Goal: Task Accomplishment & Management: Complete application form

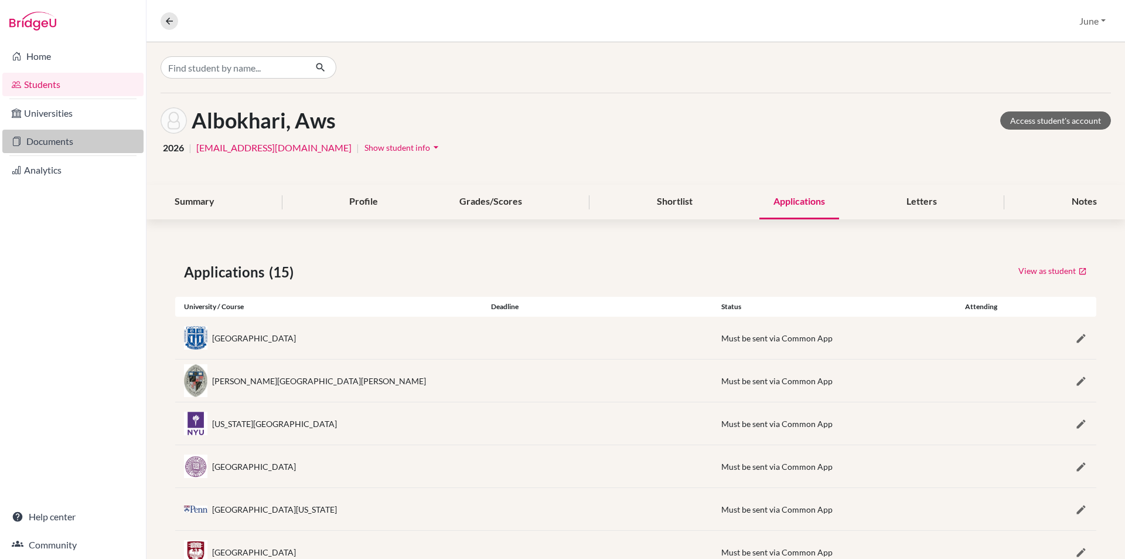
click at [62, 142] on link "Documents" at bounding box center [72, 141] width 141 height 23
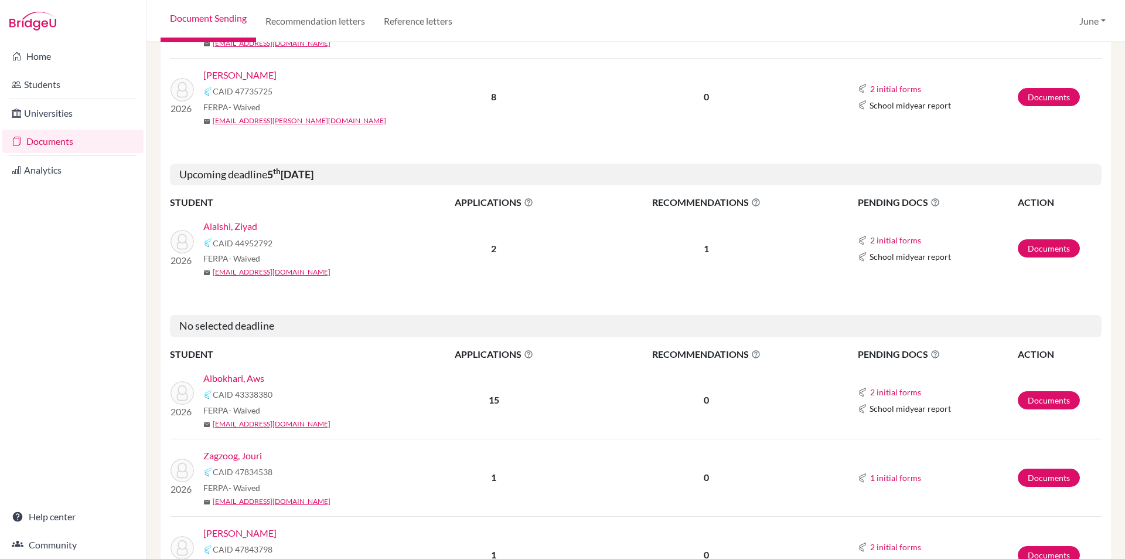
scroll to position [407, 0]
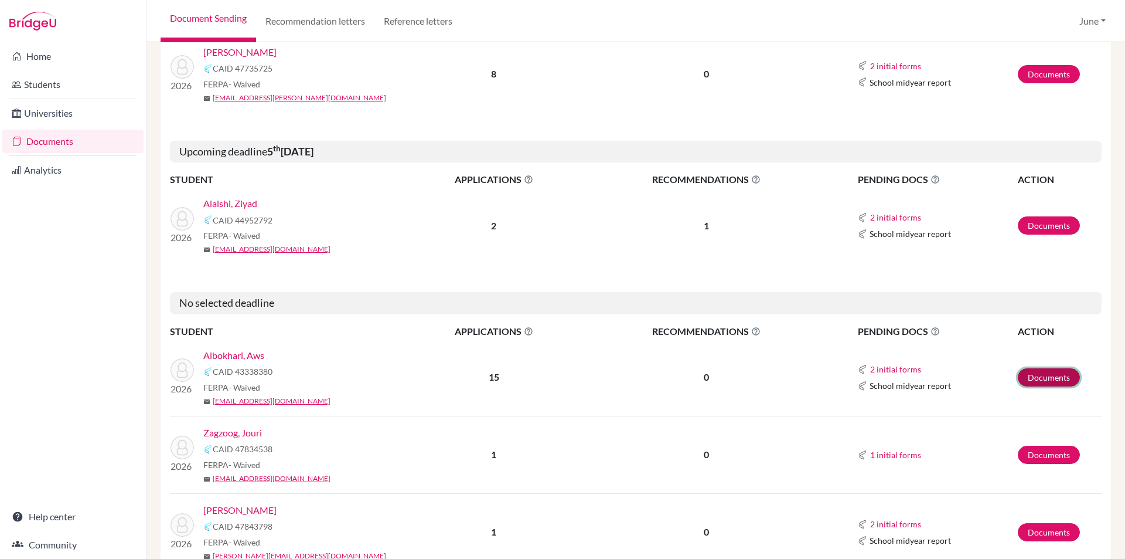
click at [1047, 375] on link "Documents" at bounding box center [1049, 377] width 62 height 18
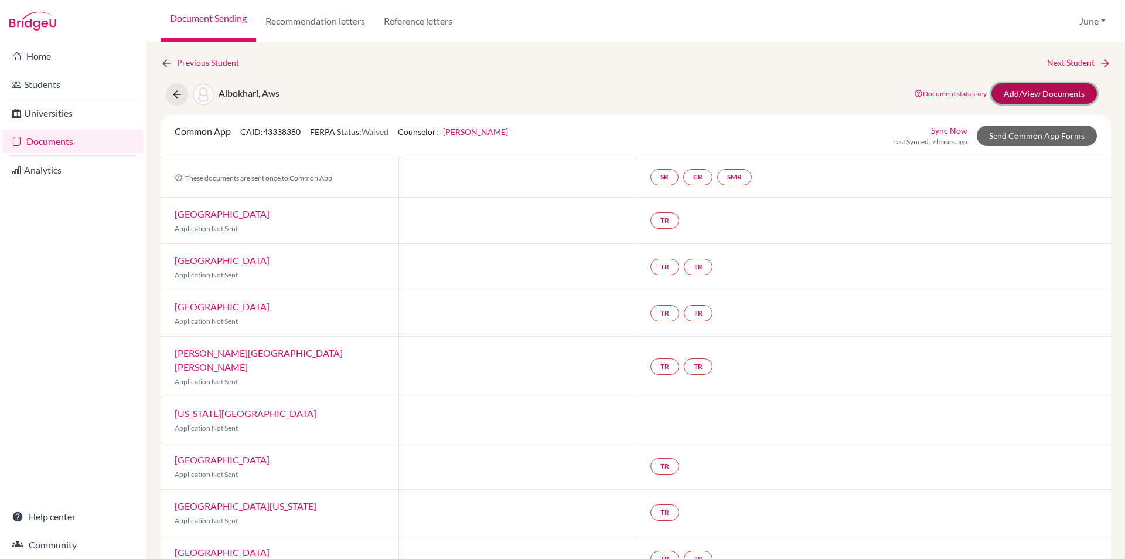
click at [1044, 92] on link "Add/View Documents" at bounding box center [1045, 93] width 106 height 21
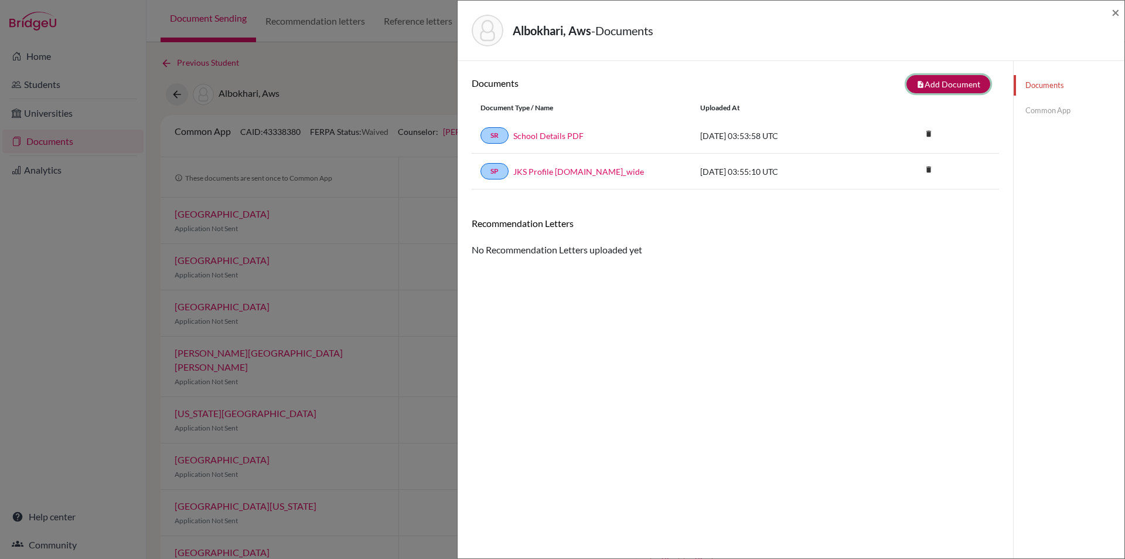
click at [931, 84] on button "note_add Add Document" at bounding box center [949, 84] width 84 height 18
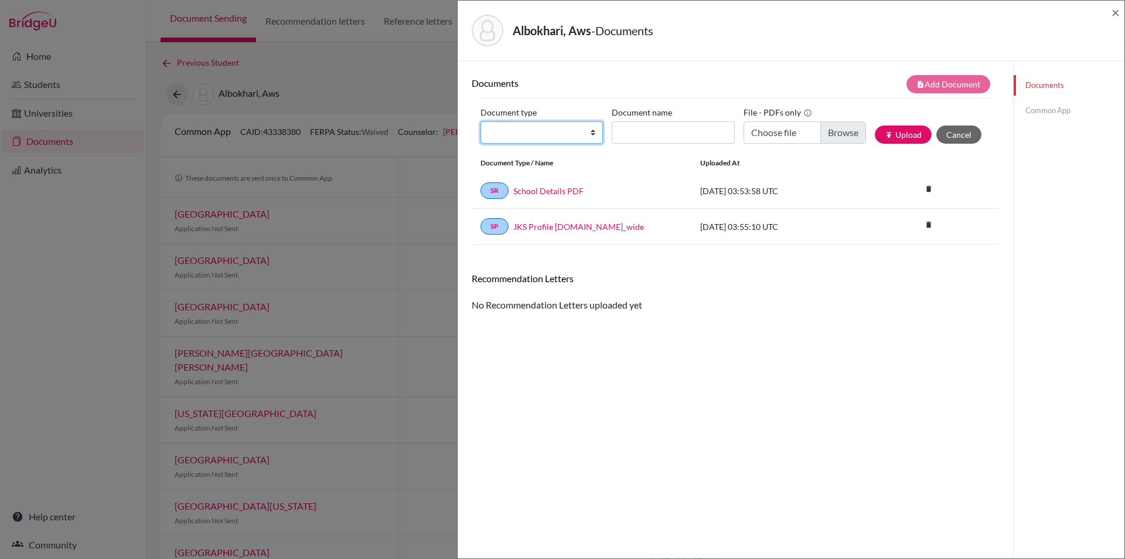
click at [590, 131] on select "Change explanation for Common App reports Counselor recommendation Internationa…" at bounding box center [542, 132] width 123 height 22
select select "5"
click at [481, 121] on select "Change explanation for Common App reports Counselor recommendation Internationa…" at bounding box center [542, 132] width 123 height 22
click at [842, 131] on input "Choose file" at bounding box center [805, 132] width 123 height 22
type input "C:\fakepath\Aws Bhokari - Mr Rocklyn.pdf"
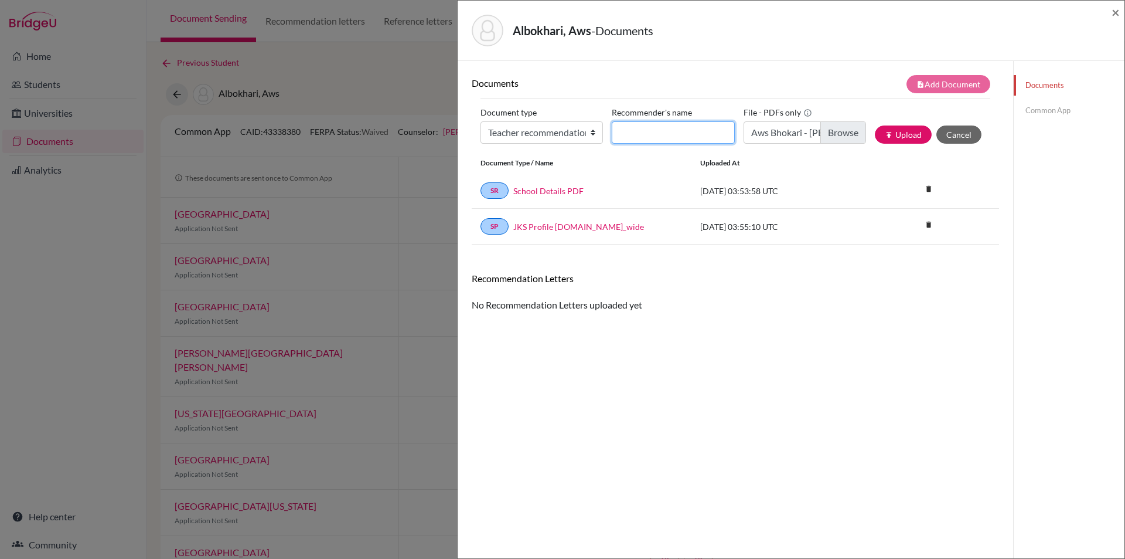
click at [678, 138] on input "Recommender's name" at bounding box center [673, 132] width 123 height 22
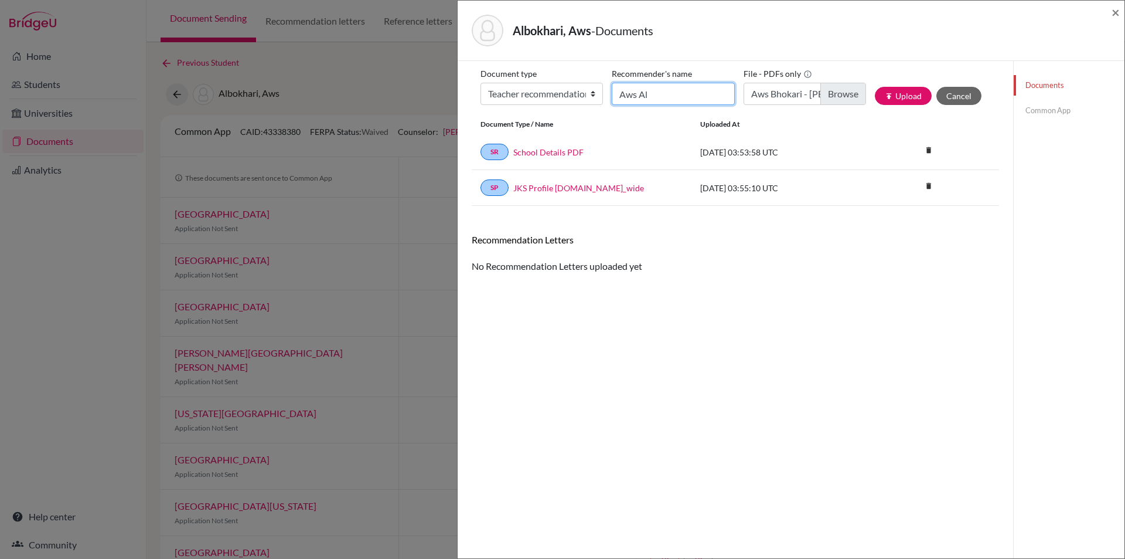
scroll to position [59, 0]
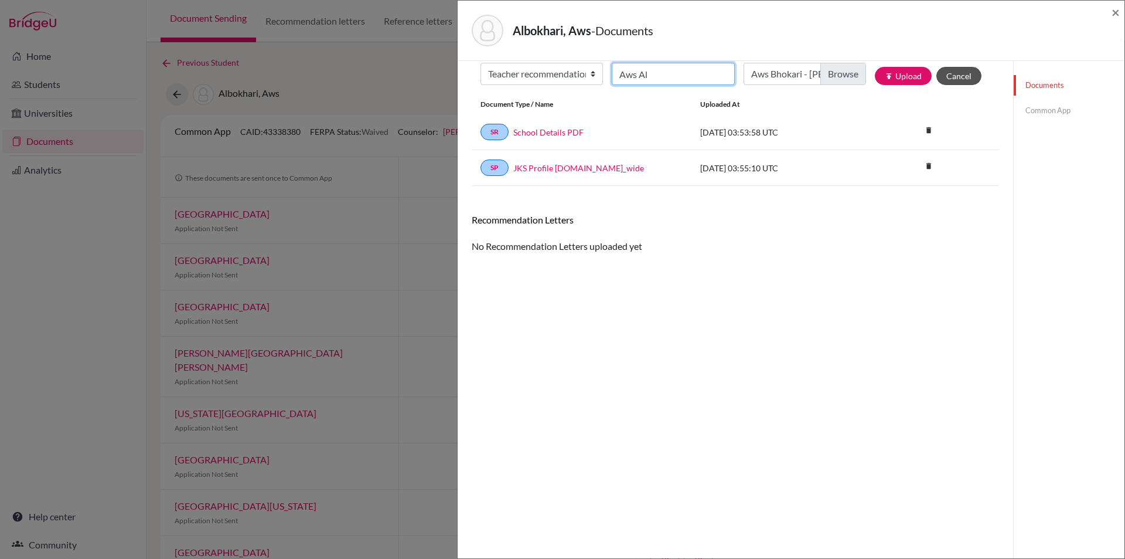
type input "Aws Al"
click at [951, 70] on button "Cancel" at bounding box center [959, 76] width 45 height 18
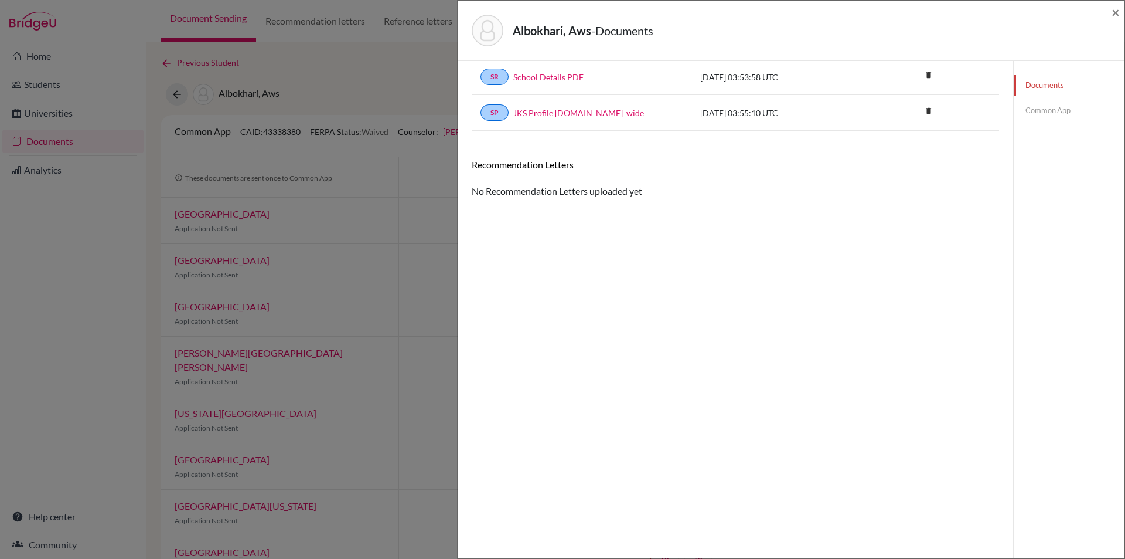
scroll to position [53, 0]
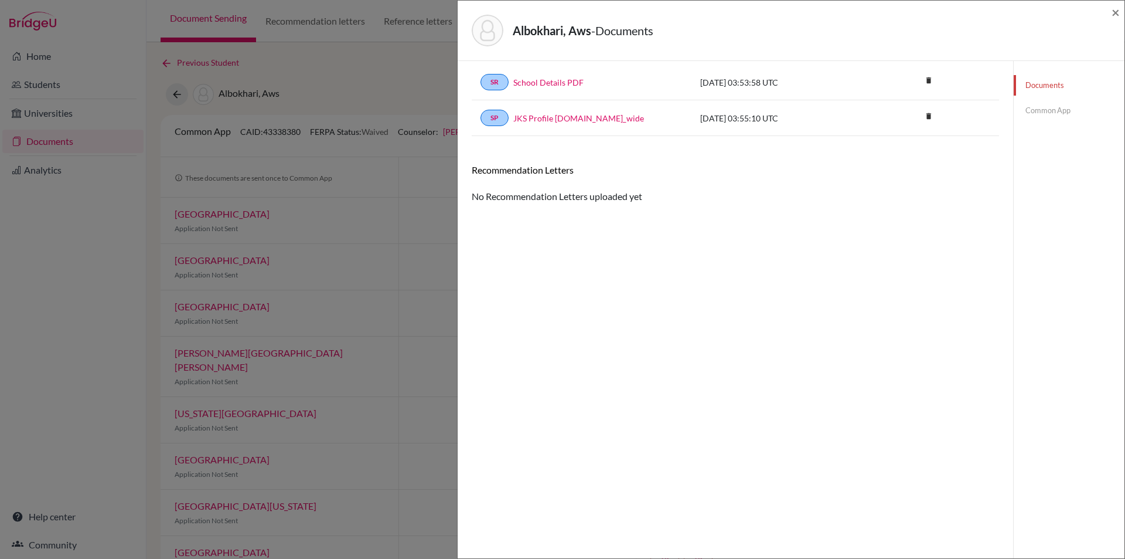
click at [1040, 108] on link "Common App" at bounding box center [1069, 110] width 111 height 21
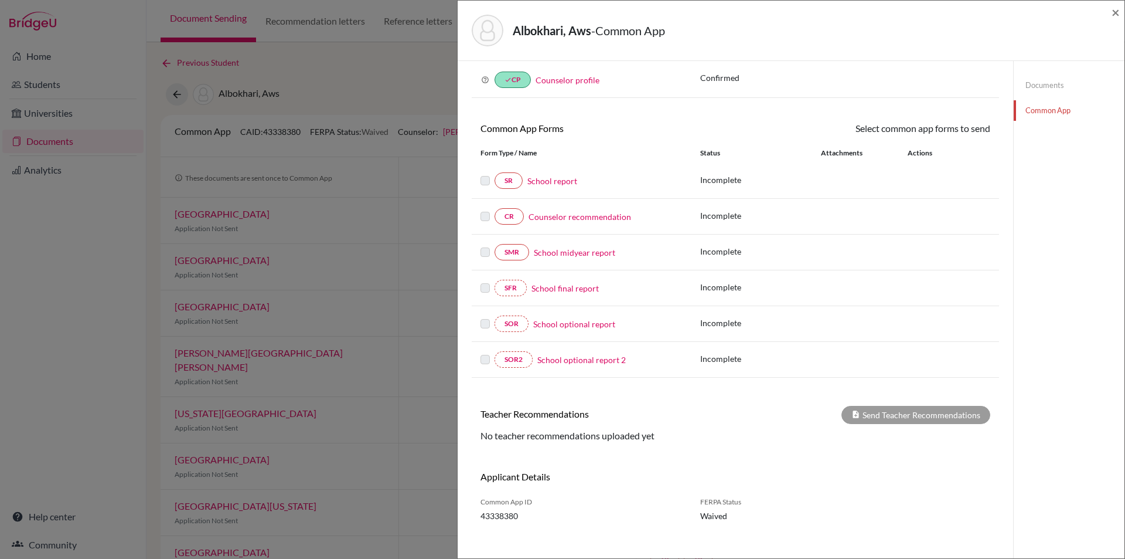
click at [1031, 84] on link "Documents" at bounding box center [1069, 85] width 111 height 21
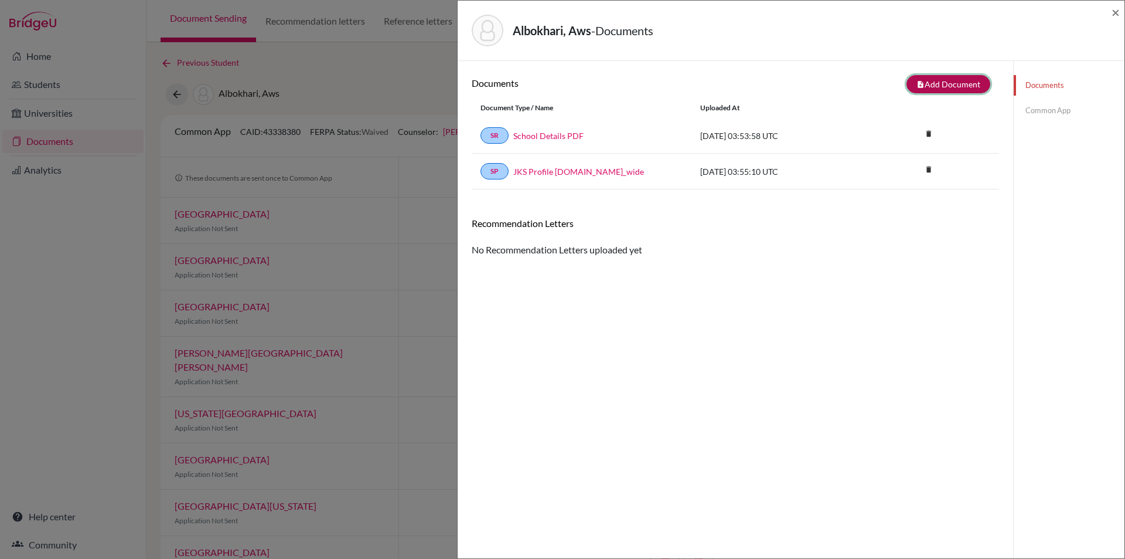
click at [933, 84] on button "note_add Add Document" at bounding box center [949, 84] width 84 height 18
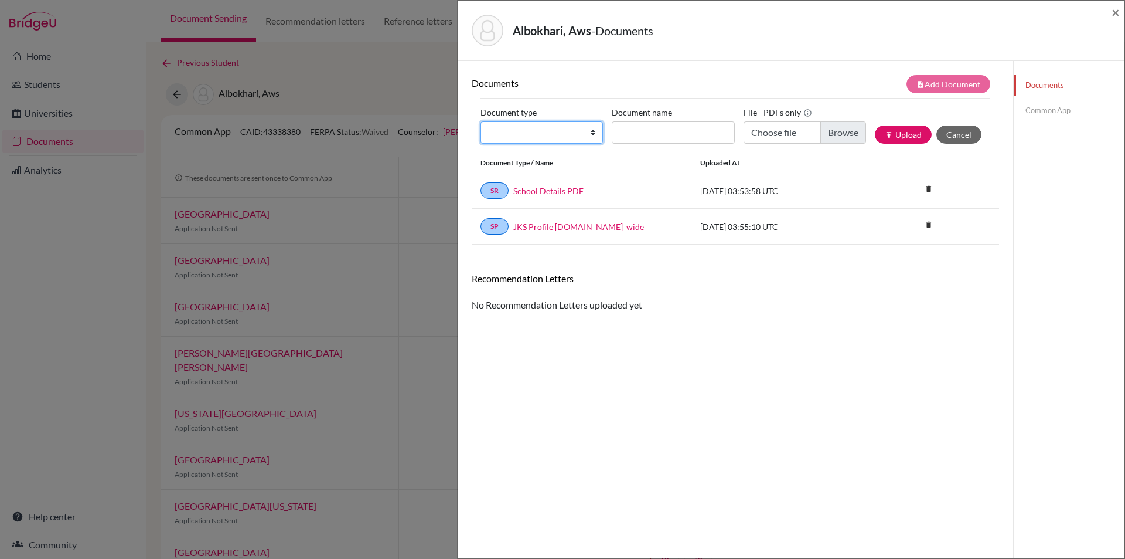
click at [591, 134] on select "Change explanation for Common App reports Counselor recommendation Internationa…" at bounding box center [542, 132] width 123 height 22
select select "5"
click at [481, 121] on select "Change explanation for Common App reports Counselor recommendation Internationa…" at bounding box center [542, 132] width 123 height 22
click at [835, 132] on input "Choose file" at bounding box center [805, 132] width 123 height 22
type input "C:\fakepath\Aws Albhokari - Mr Rocklyn.pdf"
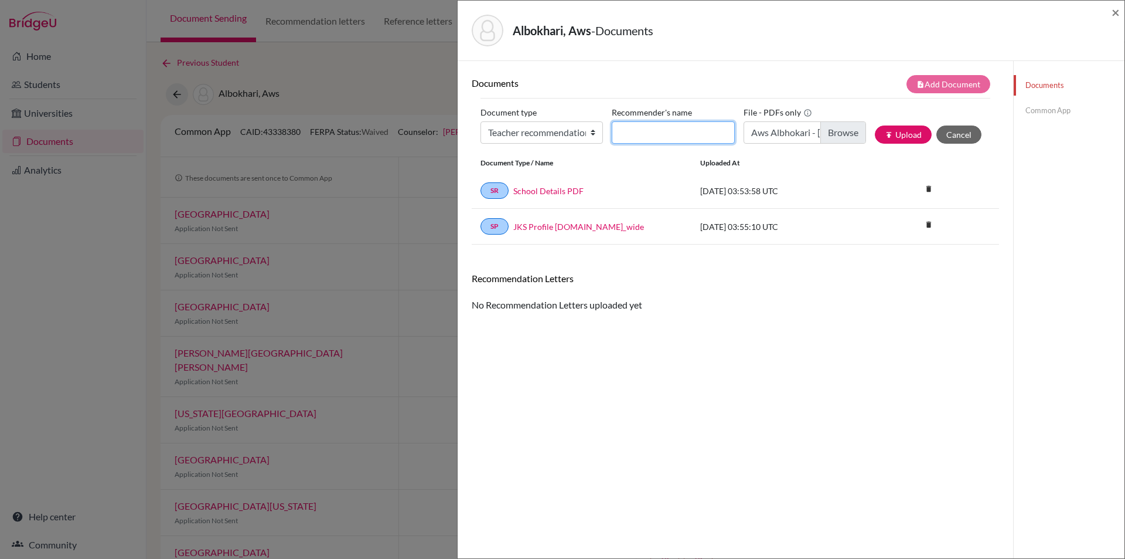
click at [643, 131] on input "Recommender's name" at bounding box center [673, 132] width 123 height 22
type input "Mr Rocklyn"
click at [892, 128] on button "publish Upload" at bounding box center [903, 134] width 57 height 18
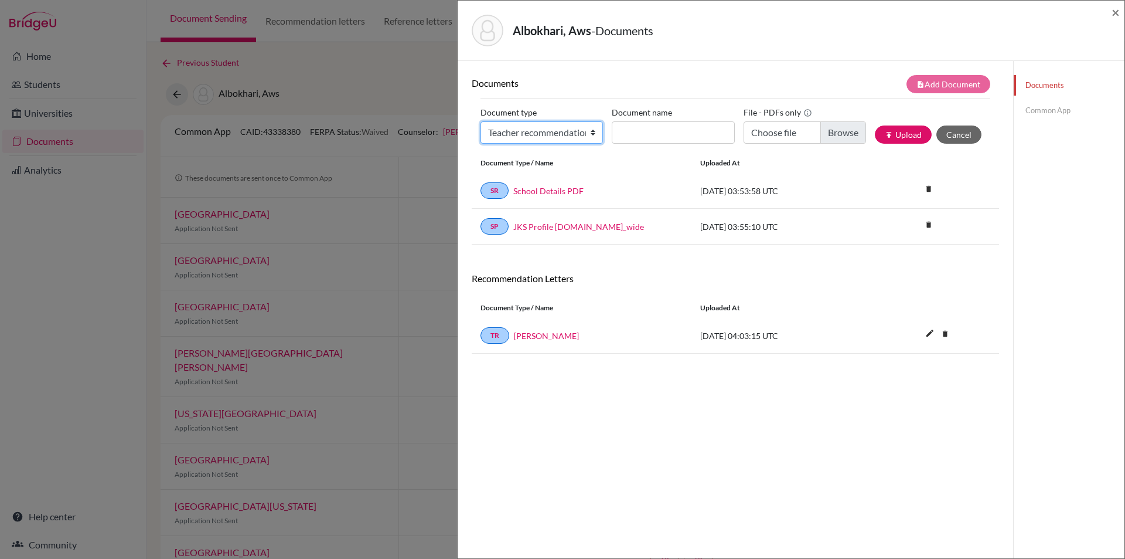
click at [593, 130] on select "Change explanation for Common App reports Counselor recommendation Internationa…" at bounding box center [542, 132] width 123 height 22
select select "5"
click at [481, 121] on select "Change explanation for Common App reports Counselor recommendation Internationa…" at bounding box center [542, 132] width 123 height 22
click at [691, 131] on input "Recommender's name" at bounding box center [673, 132] width 123 height 22
type input "Ms Rumana"
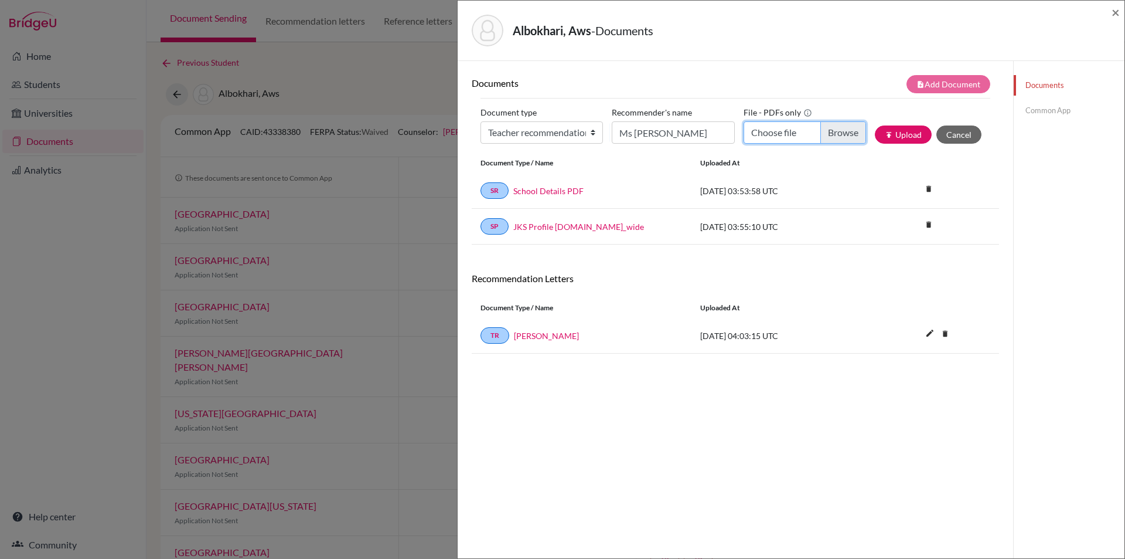
click at [836, 132] on input "Choose file" at bounding box center [805, 132] width 123 height 22
type input "C:\fakepath\Aws Albokhari - Ms Rumana.pdf"
click at [897, 137] on button "publish Upload" at bounding box center [903, 134] width 57 height 18
click at [1036, 107] on link "Common App" at bounding box center [1069, 110] width 111 height 21
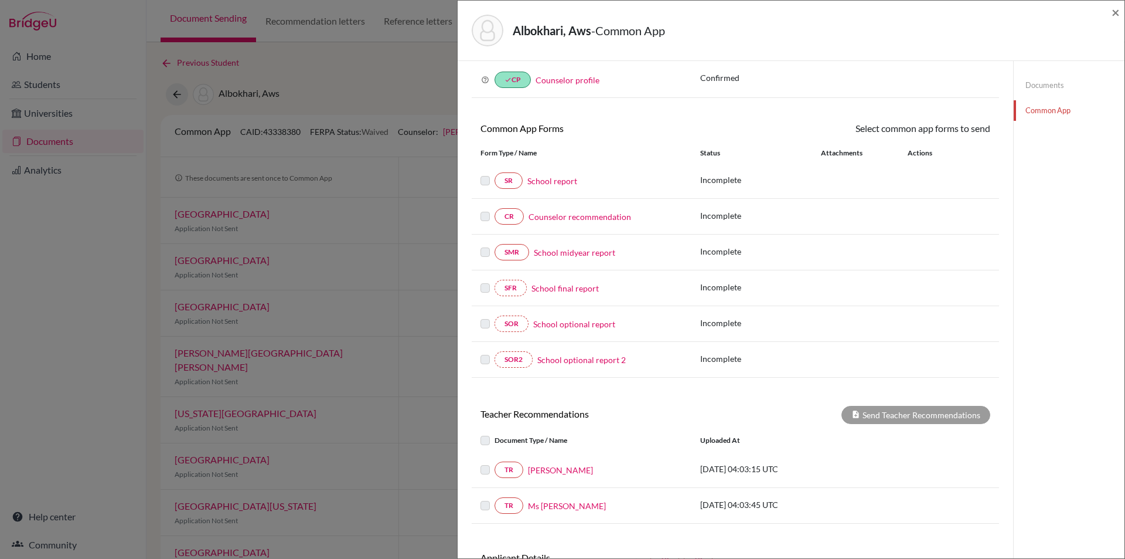
scroll to position [145, 0]
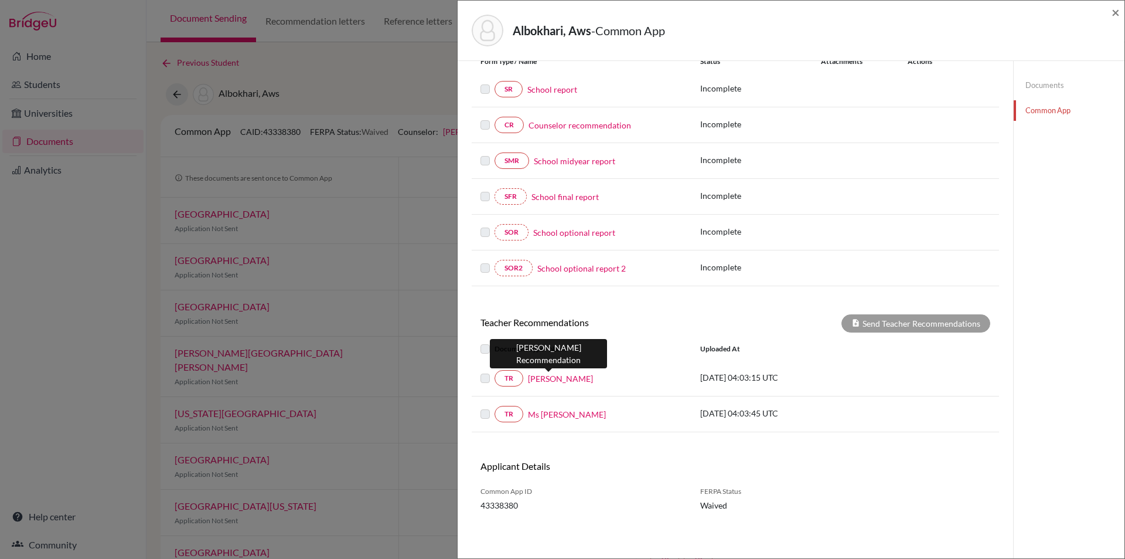
click at [545, 374] on link "Mr Rocklyn" at bounding box center [560, 378] width 65 height 12
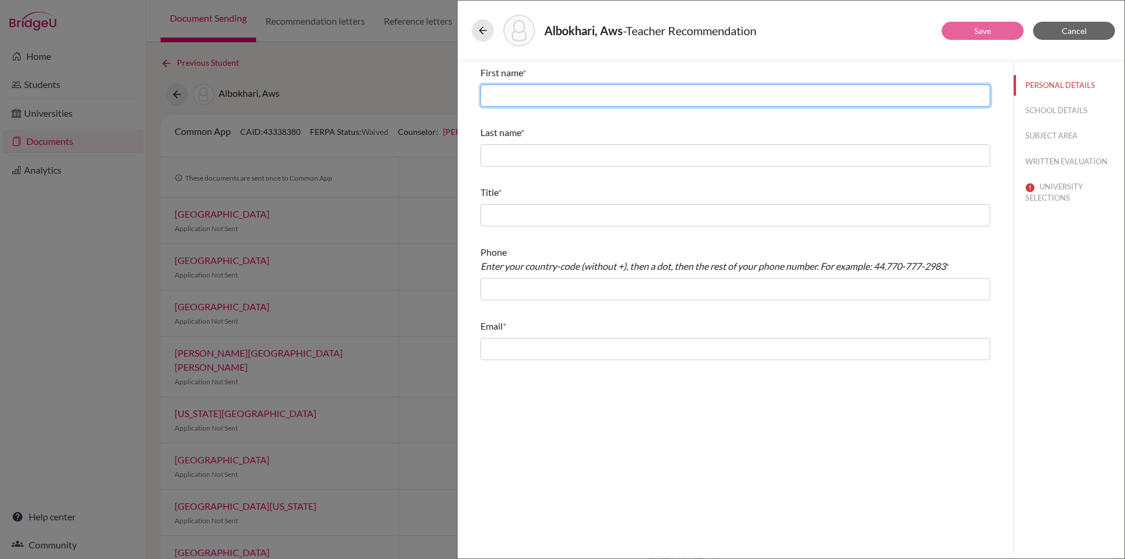
click at [558, 97] on input "text" at bounding box center [736, 95] width 510 height 22
type input "Rocklyn"
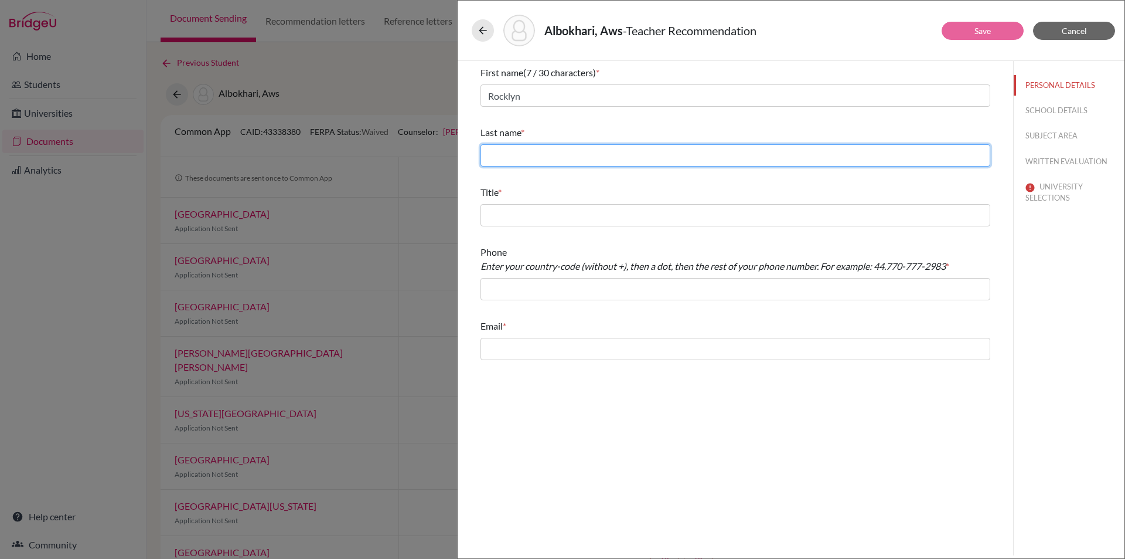
click at [551, 154] on input "text" at bounding box center [736, 155] width 510 height 22
type input "Gous"
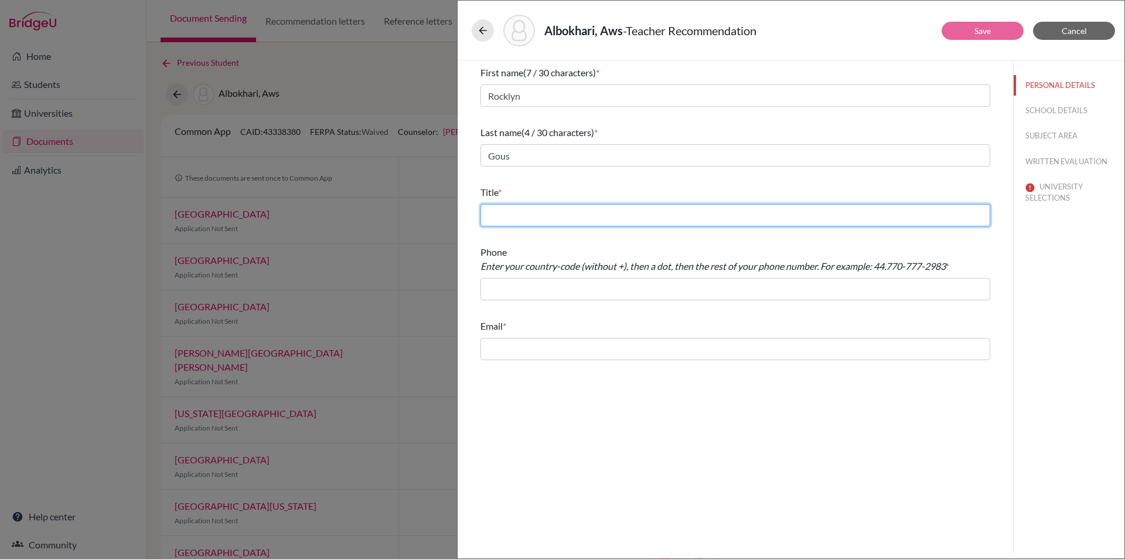
click at [562, 209] on input "text" at bounding box center [736, 215] width 510 height 22
type input "English teacher"
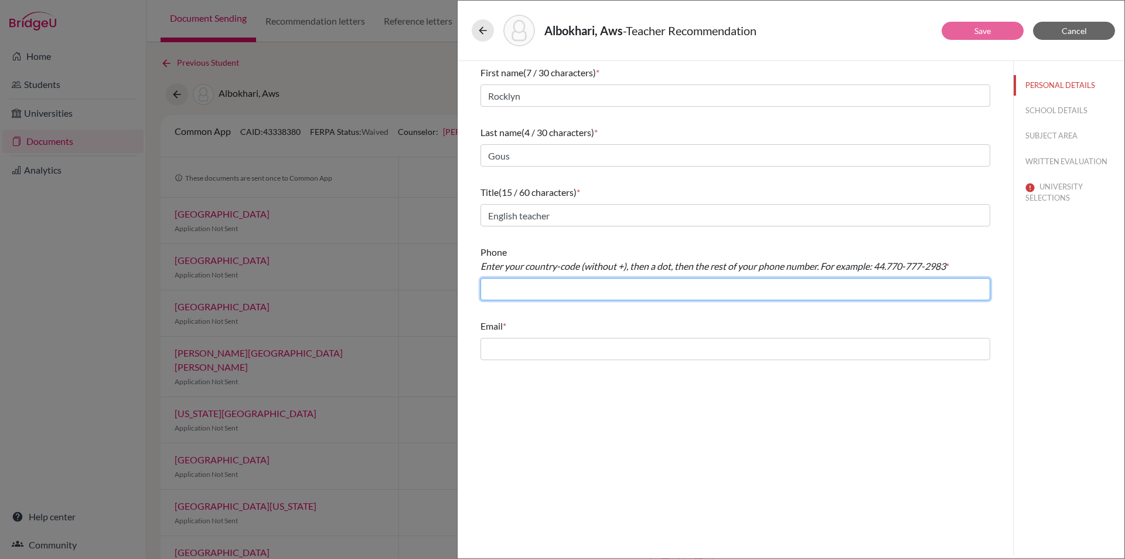
click at [566, 291] on input "text" at bounding box center [736, 289] width 510 height 22
type input "966.126917367"
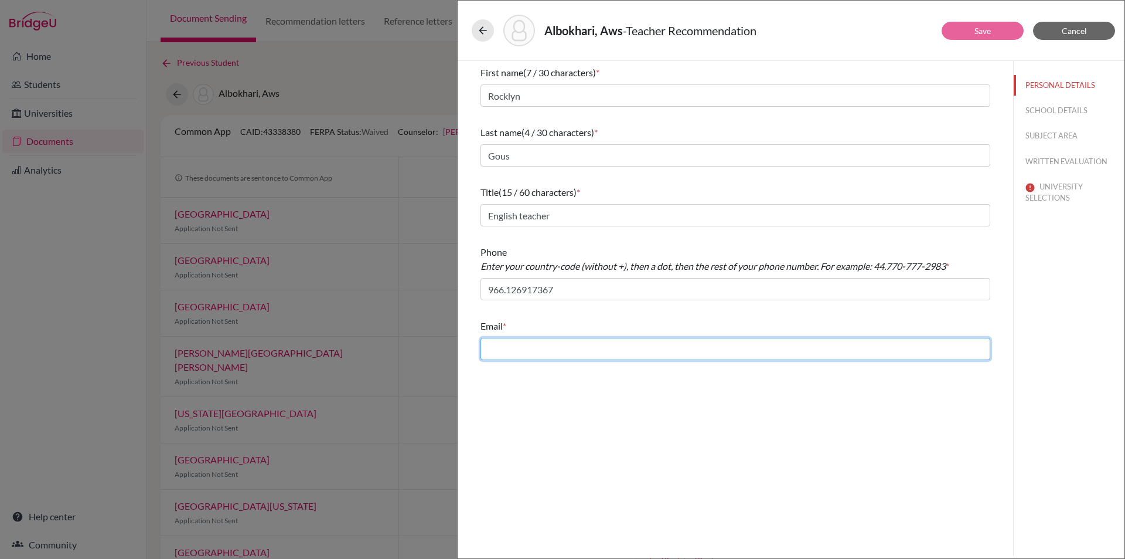
click at [556, 350] on input "text" at bounding box center [736, 349] width 510 height 22
type input "r.gous@jks.edu.sa"
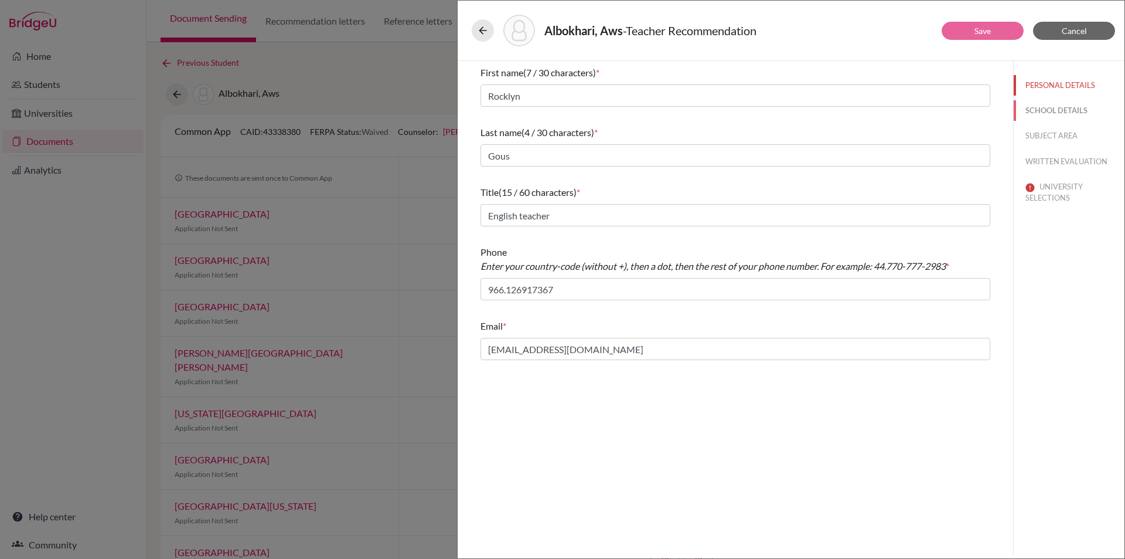
click at [1056, 107] on button "SCHOOL DETAILS" at bounding box center [1069, 110] width 111 height 21
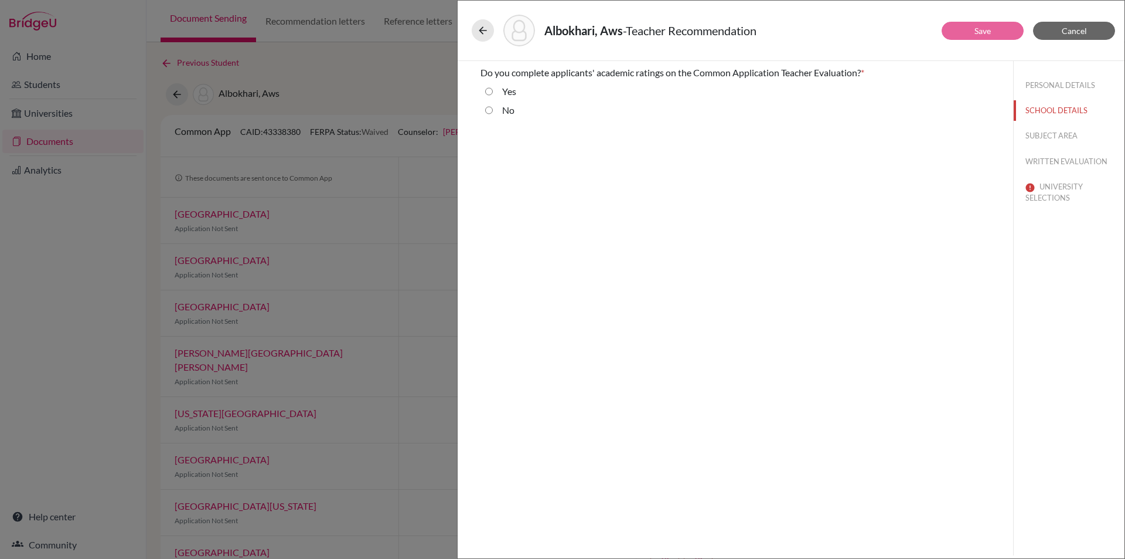
click at [487, 110] on input "No" at bounding box center [489, 110] width 8 height 14
radio input "true"
click at [1059, 132] on button "SUBJECT AREA" at bounding box center [1069, 135] width 111 height 21
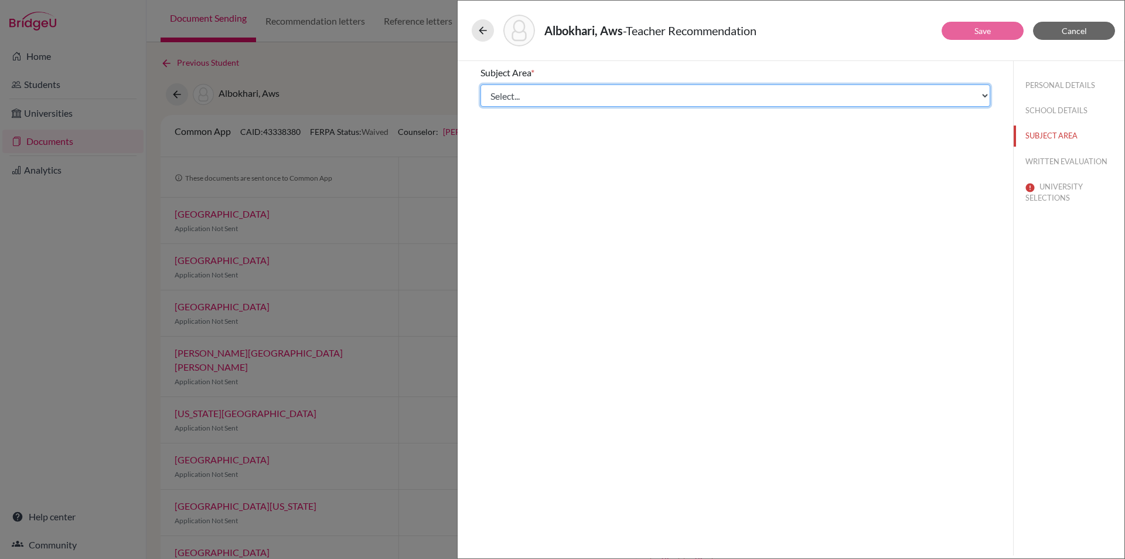
click at [572, 97] on select "Select... Math English Science World Language Social Studies Other Computer Sci…" at bounding box center [736, 95] width 510 height 22
select select "1"
click at [481, 84] on select "Select... Math English Science World Language Social Studies Other Computer Sci…" at bounding box center [736, 95] width 510 height 22
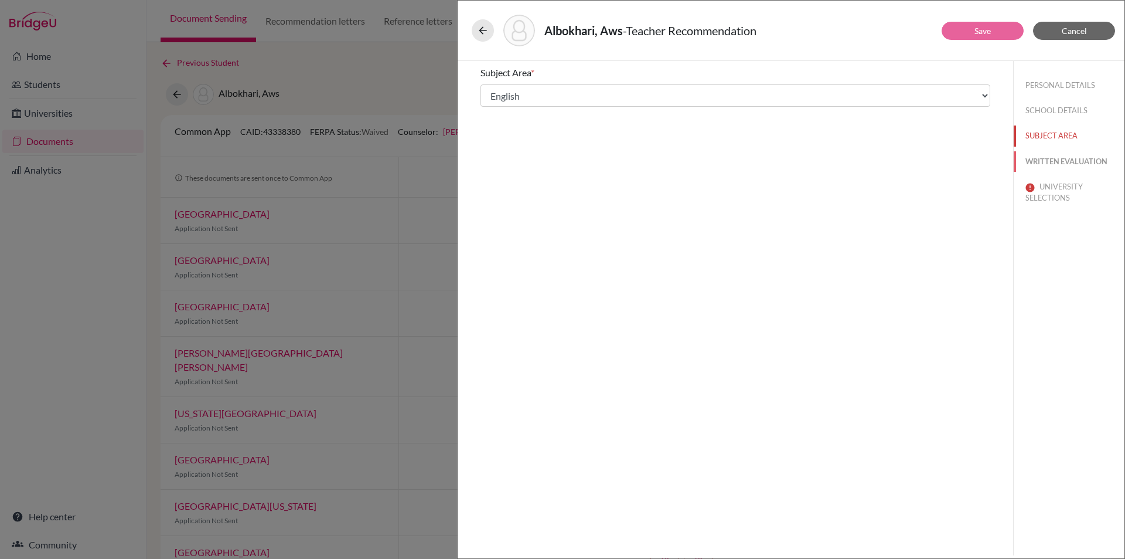
drag, startPoint x: 1063, startPoint y: 156, endPoint x: 998, endPoint y: 160, distance: 65.2
click at [1062, 157] on button "WRITTEN EVALUATION" at bounding box center [1069, 161] width 111 height 21
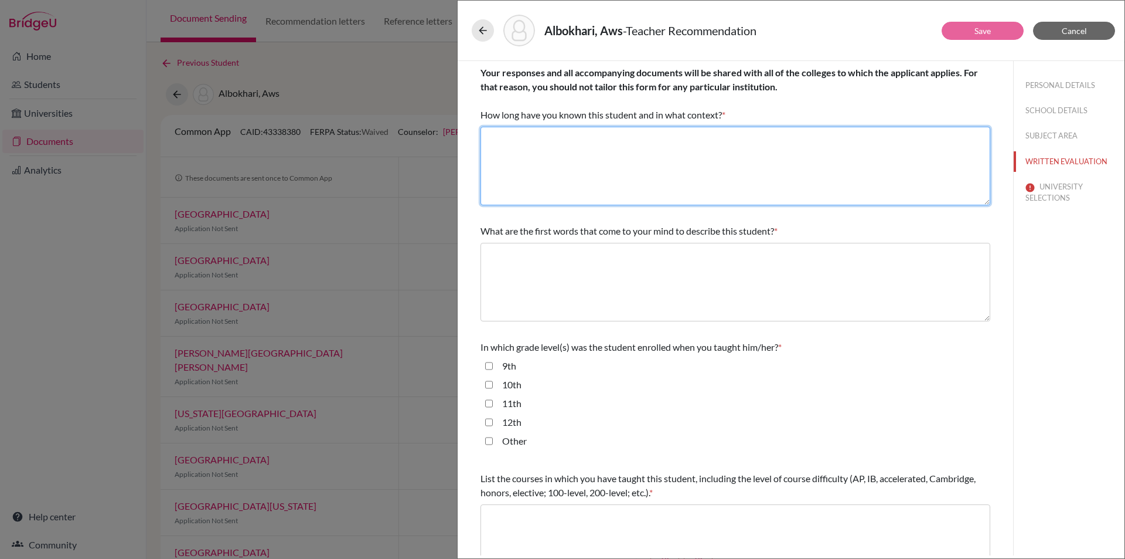
click at [583, 148] on textarea at bounding box center [736, 166] width 510 height 79
type textarea "I have known Aws for a year as his English teacher."
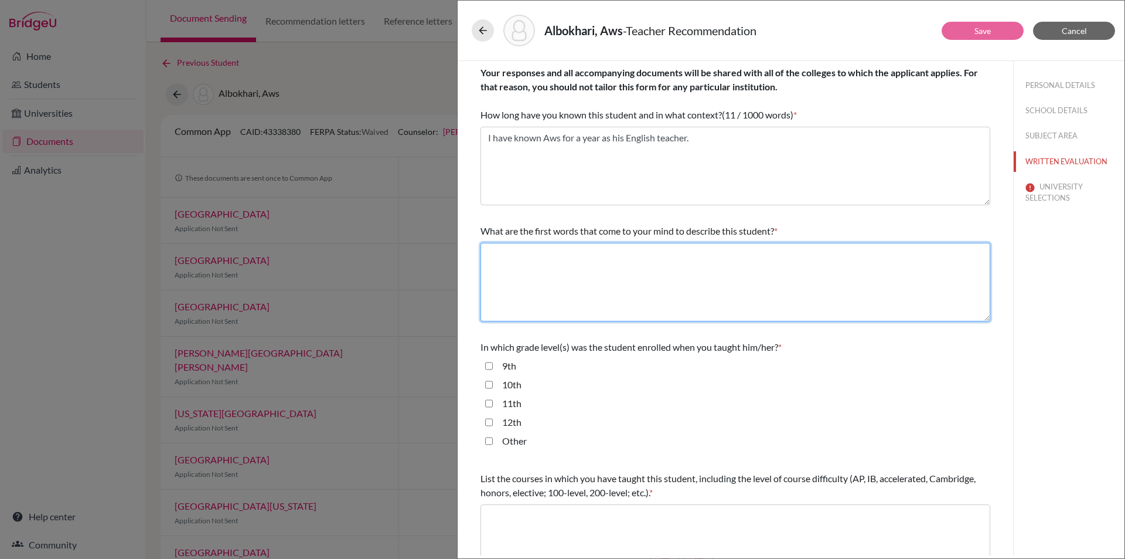
click at [565, 258] on textarea at bounding box center [736, 282] width 510 height 79
type textarea "enthusiastic, dedicated, passionate, well-rounded"
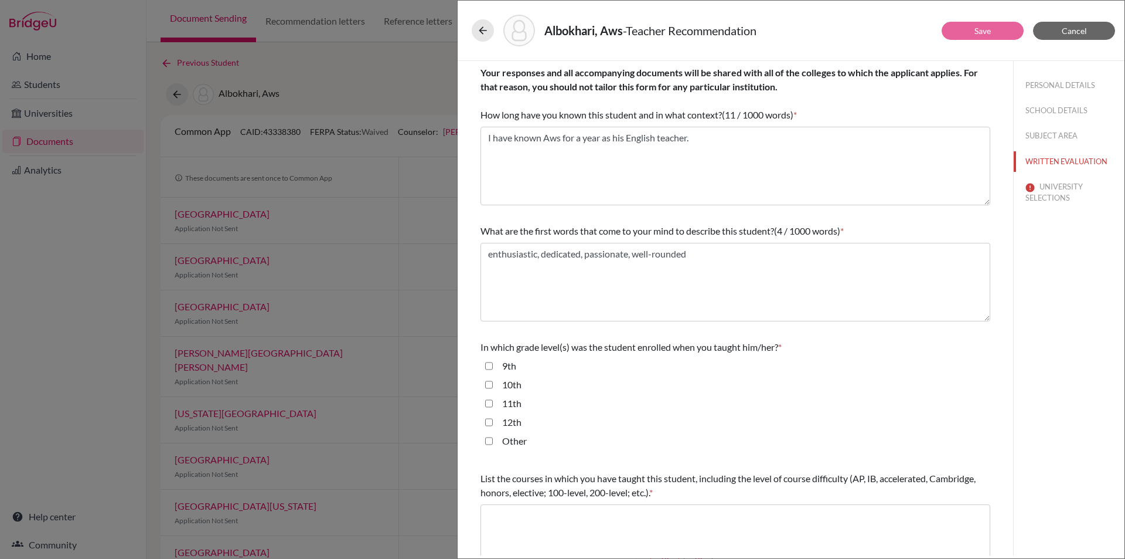
click at [489, 402] on input "11th" at bounding box center [489, 403] width 8 height 14
checkbox input "true"
click at [489, 421] on input "12th" at bounding box center [489, 422] width 8 height 14
checkbox input "true"
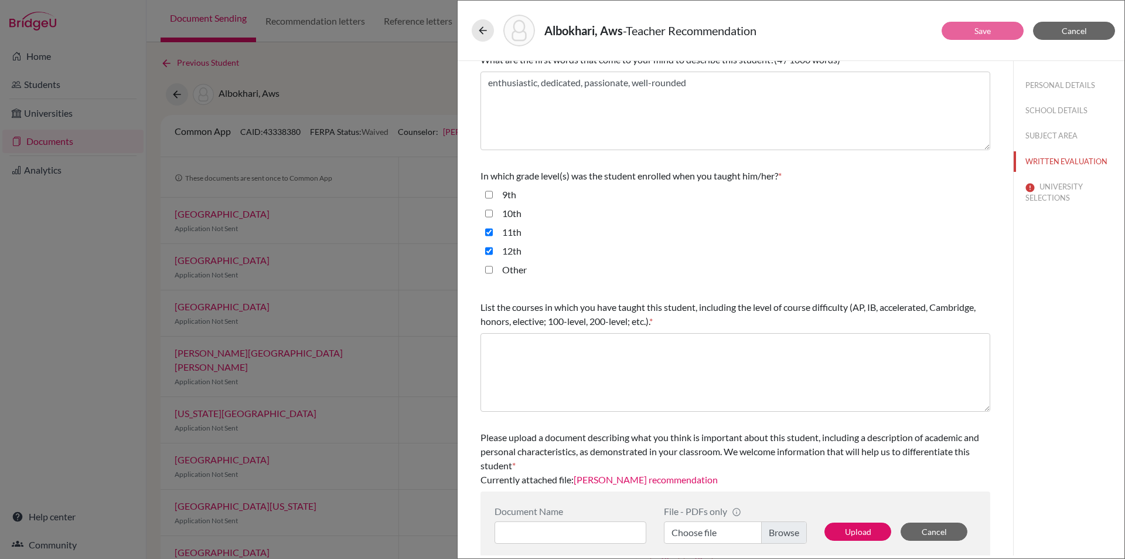
scroll to position [176, 0]
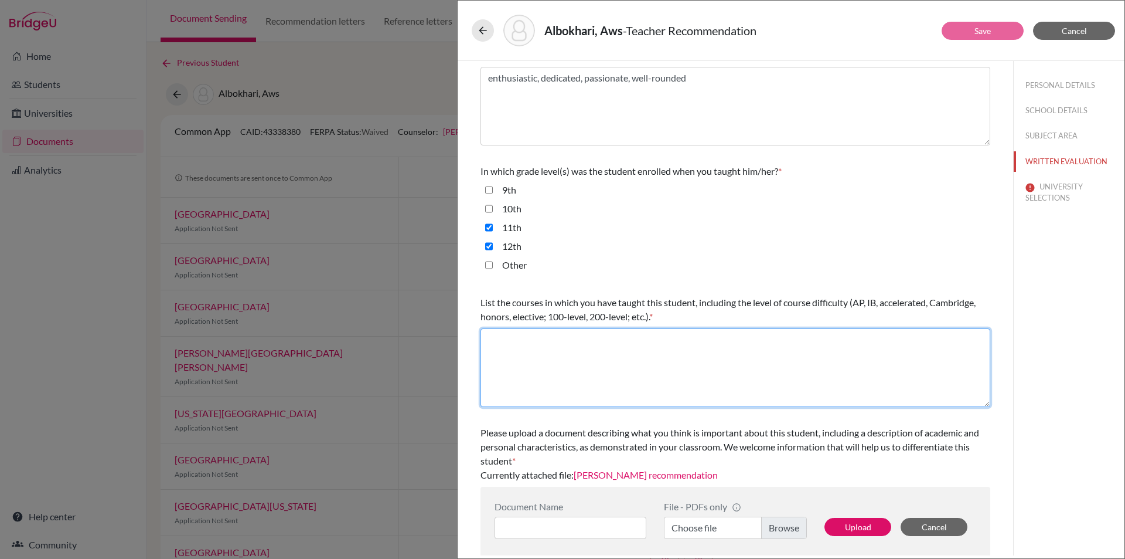
click at [524, 344] on textarea at bounding box center [736, 367] width 510 height 79
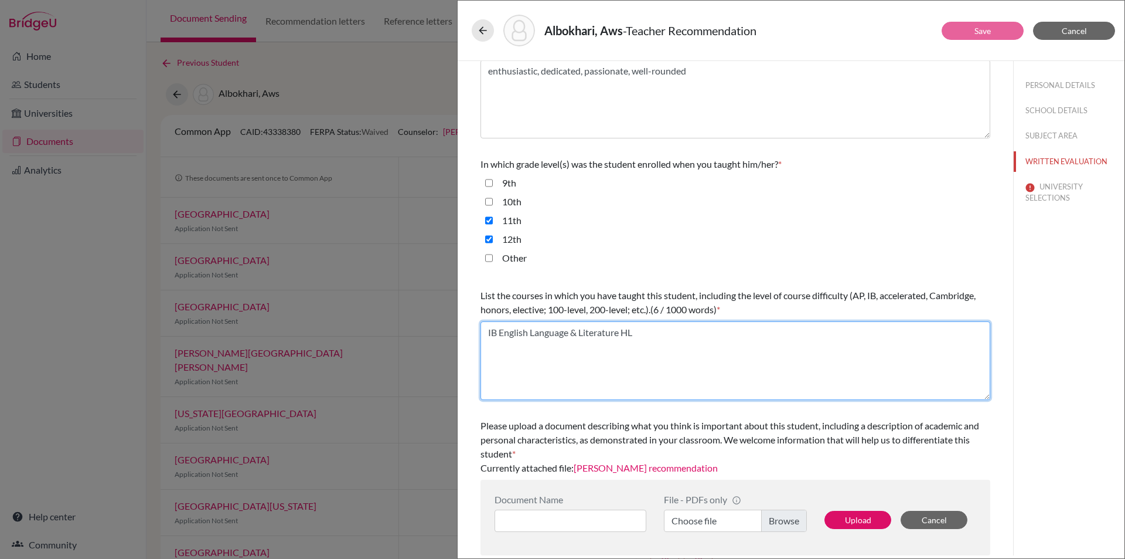
type textarea "IB English Language & Literature HL"
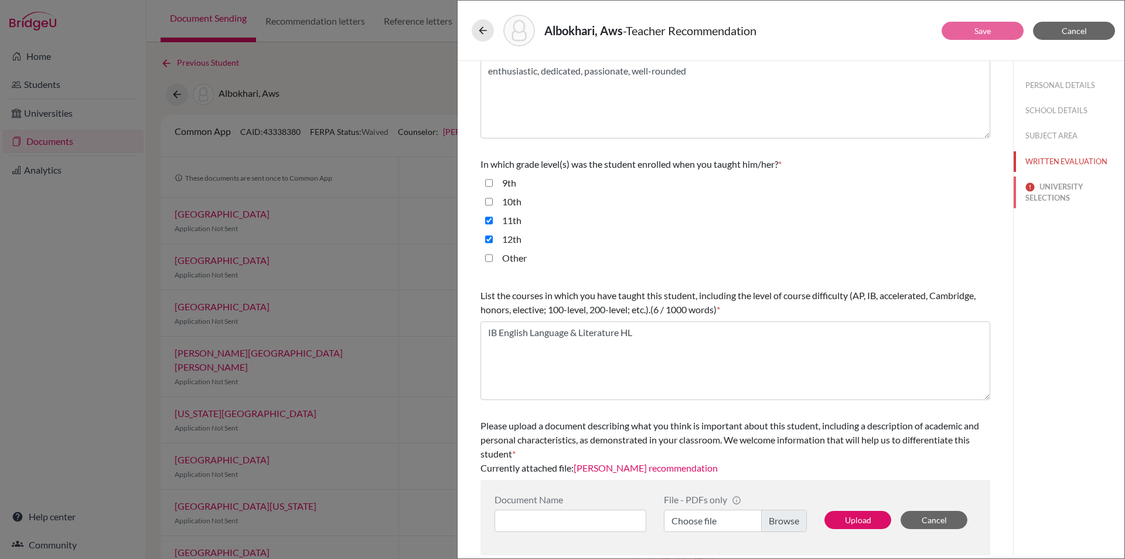
click at [1044, 184] on button "UNIVERSITY SELECTIONS" at bounding box center [1069, 192] width 111 height 32
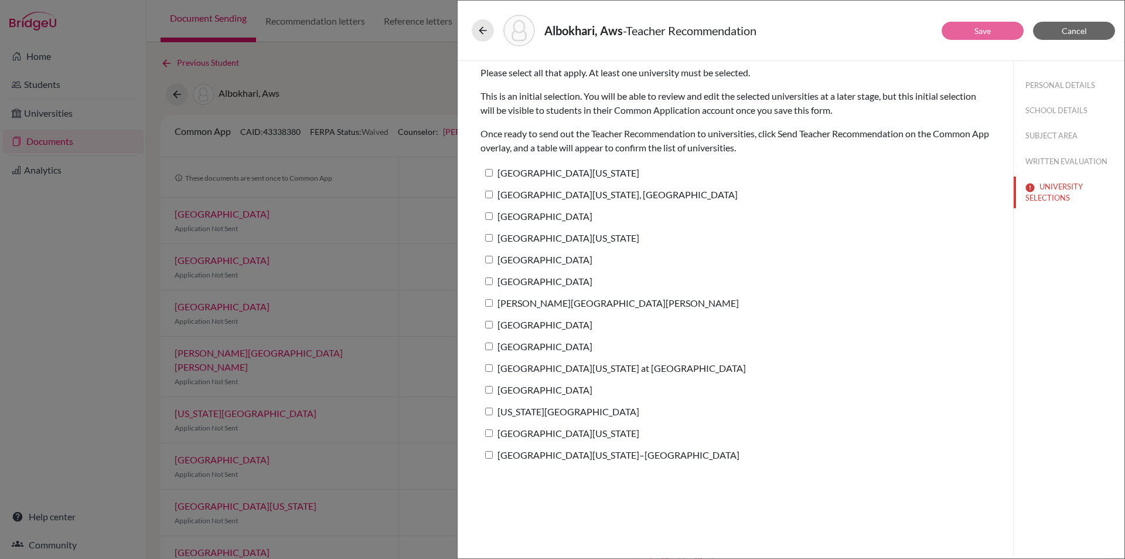
click at [528, 174] on label "University of Texas at Austin" at bounding box center [560, 172] width 159 height 17
click at [493, 174] on input "University of Texas at Austin" at bounding box center [489, 173] width 8 height 8
checkbox input "true"
click at [1002, 28] on button "Save" at bounding box center [983, 31] width 82 height 18
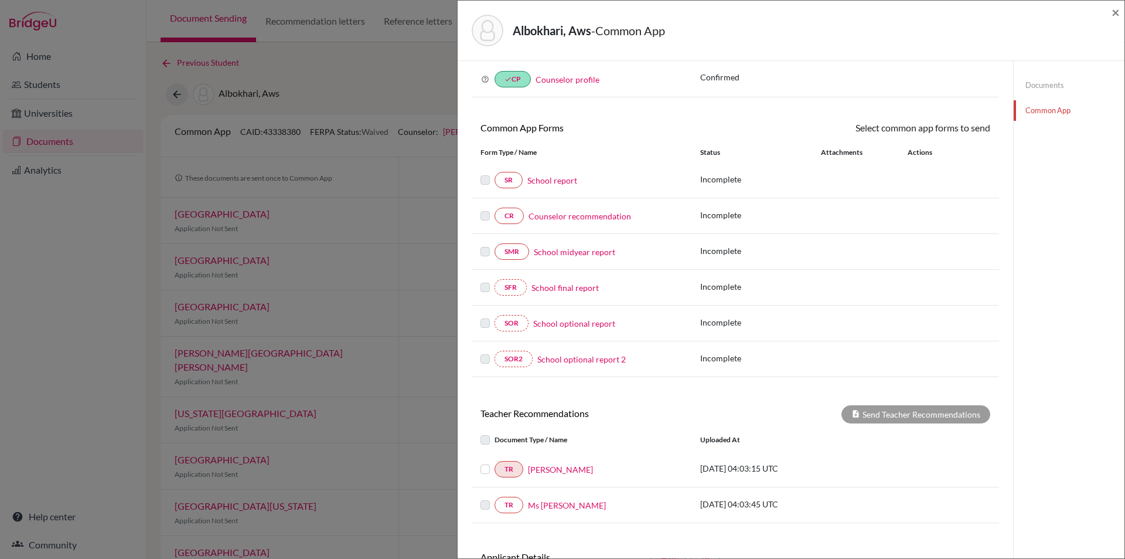
scroll to position [145, 0]
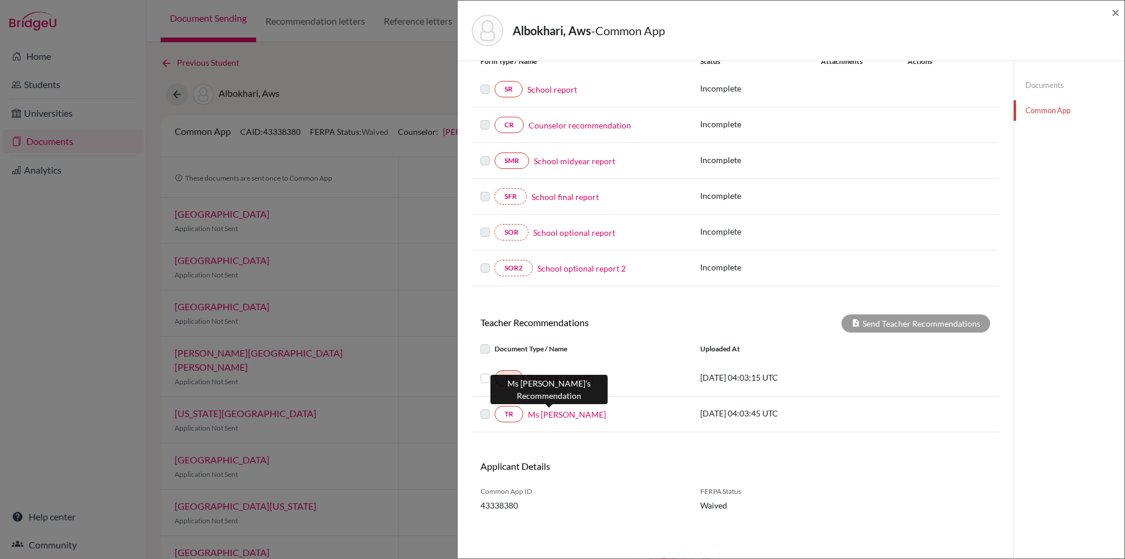
click at [549, 412] on link "Ms Rumana" at bounding box center [567, 414] width 78 height 12
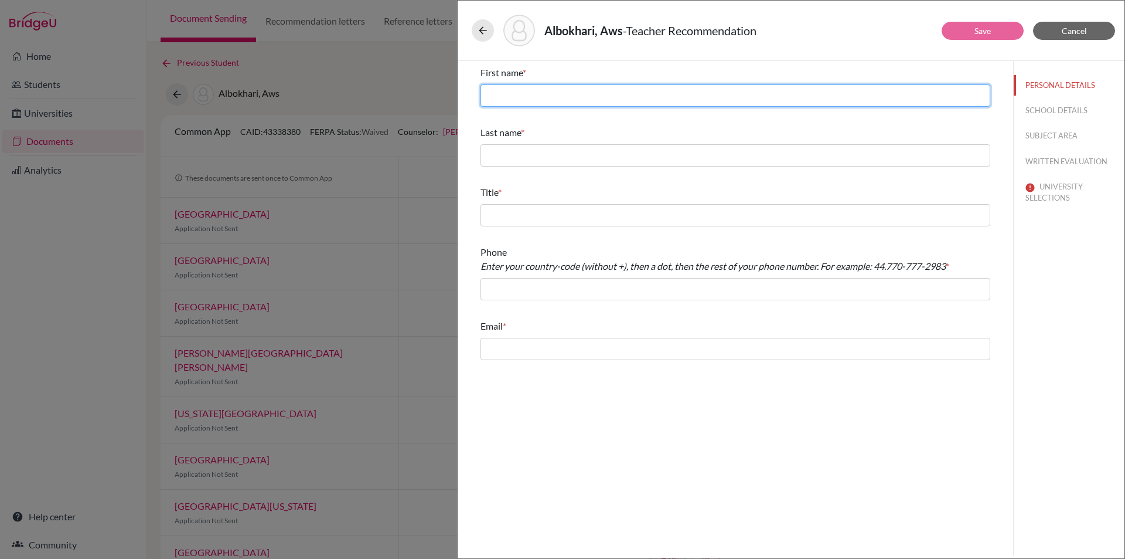
click at [590, 96] on input "text" at bounding box center [736, 95] width 510 height 22
type input "Rumana"
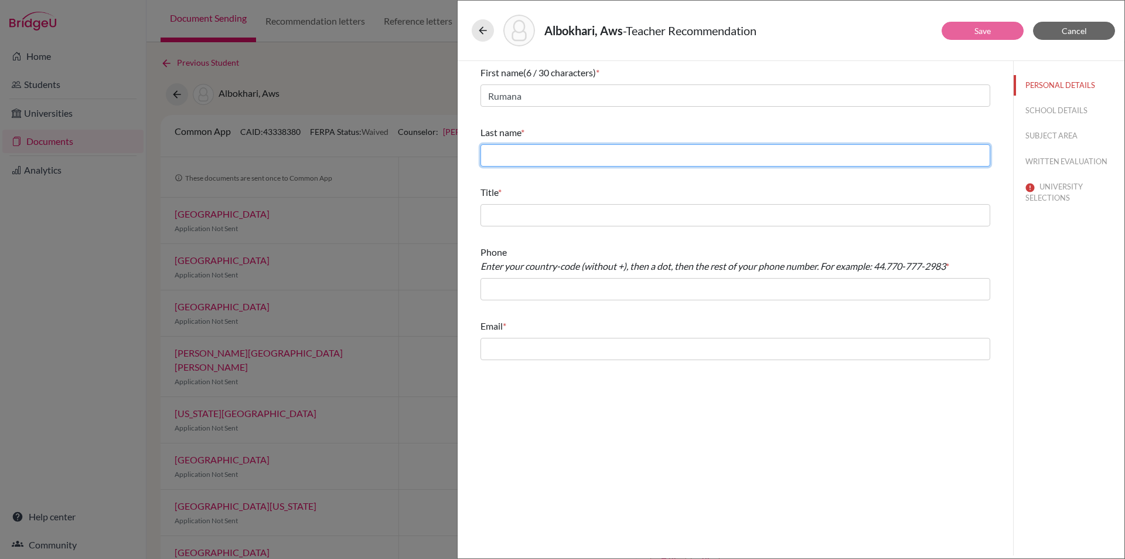
click at [555, 155] on input "text" at bounding box center [736, 155] width 510 height 22
type input "Banu"
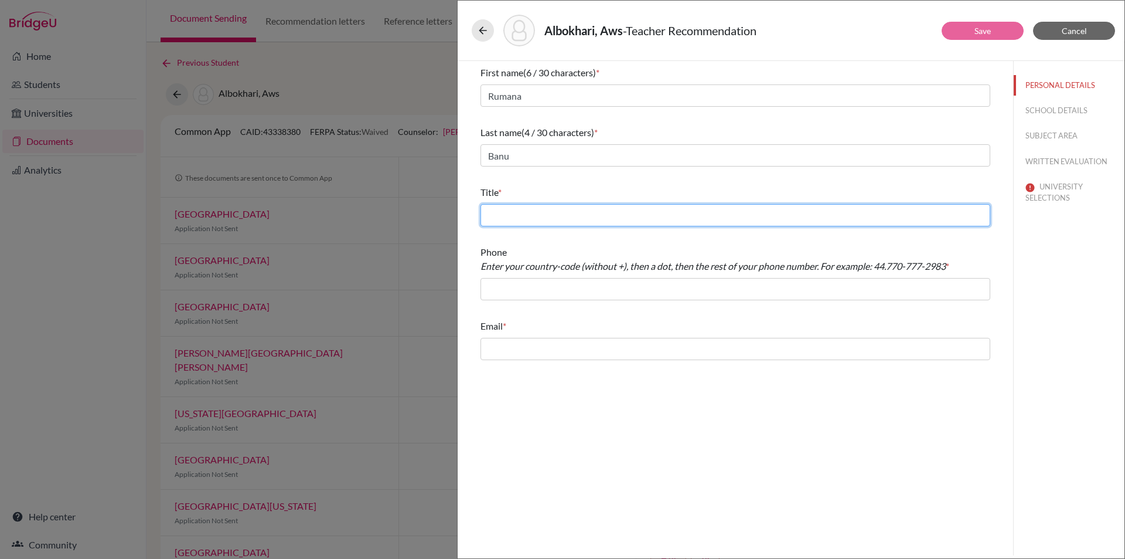
click at [555, 216] on input "text" at bounding box center [736, 215] width 510 height 22
type input "Business Management teacher"
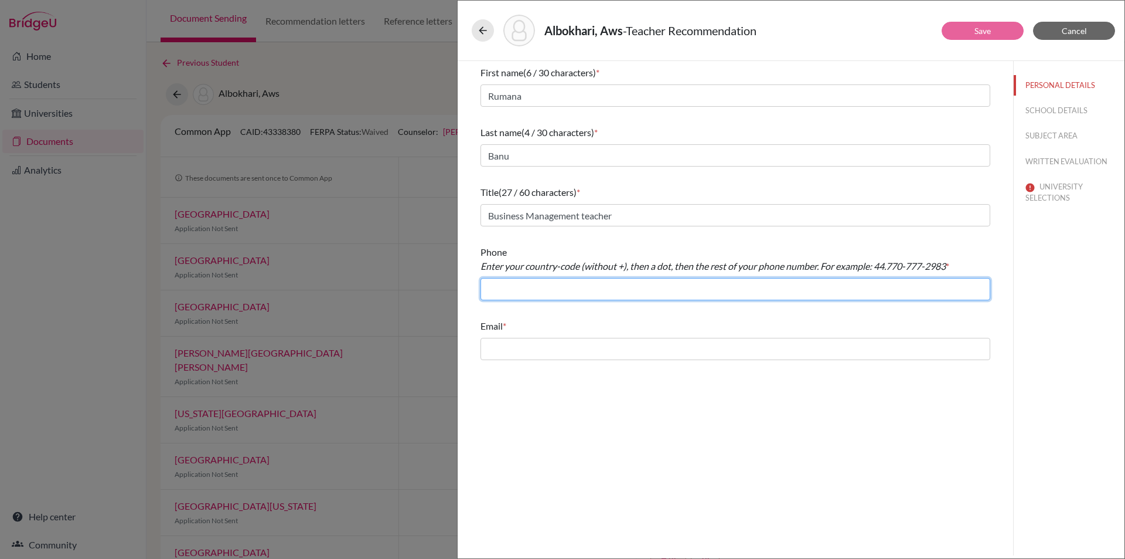
click at [561, 287] on input "text" at bounding box center [736, 289] width 510 height 22
type input "966.126917367"
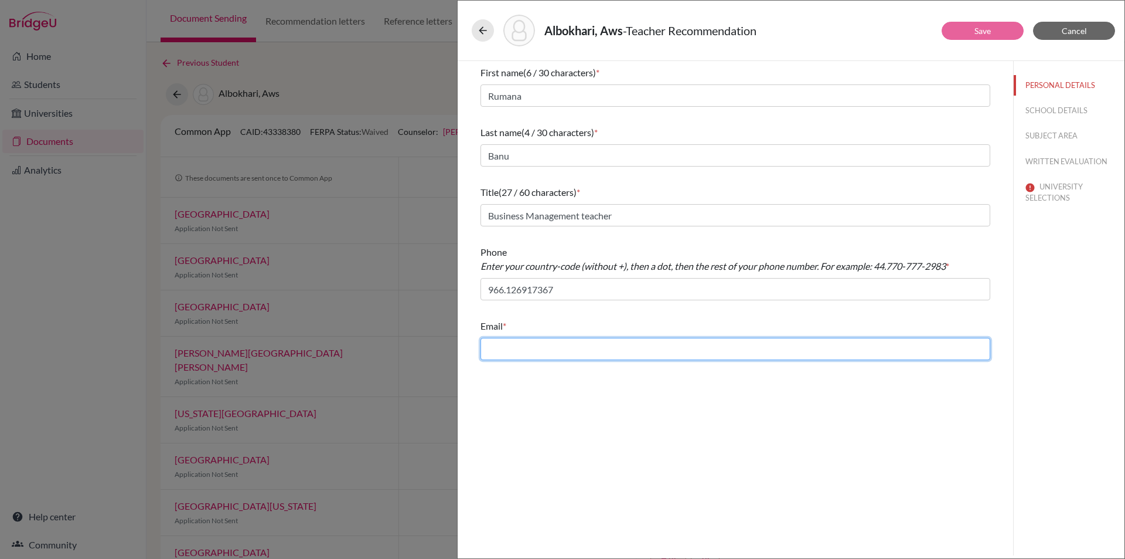
click at [571, 347] on input "text" at bounding box center [736, 349] width 510 height 22
type input "r.banu@jks.edu.sa"
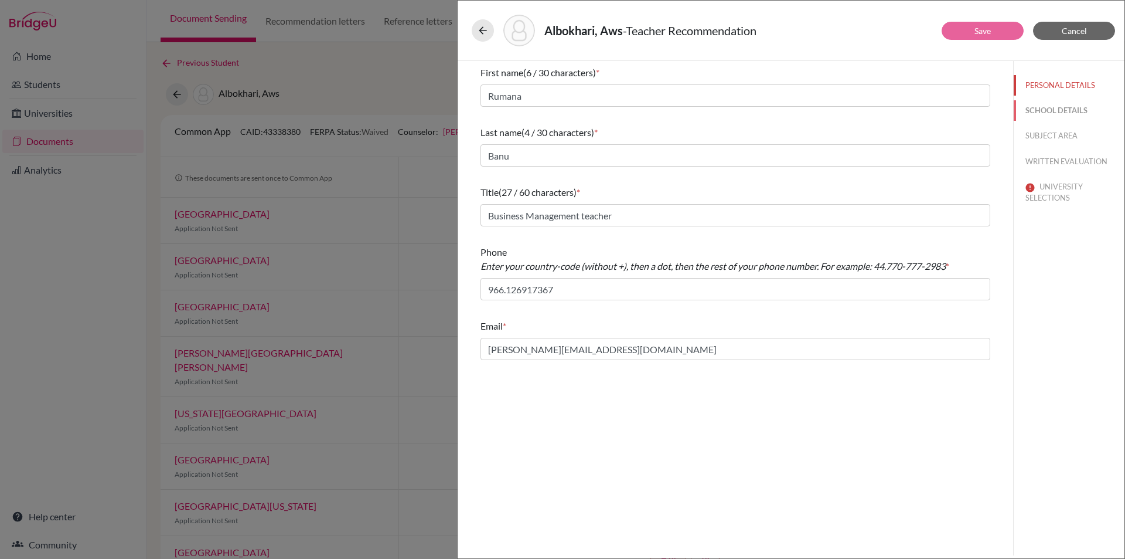
click at [1064, 107] on button "SCHOOL DETAILS" at bounding box center [1069, 110] width 111 height 21
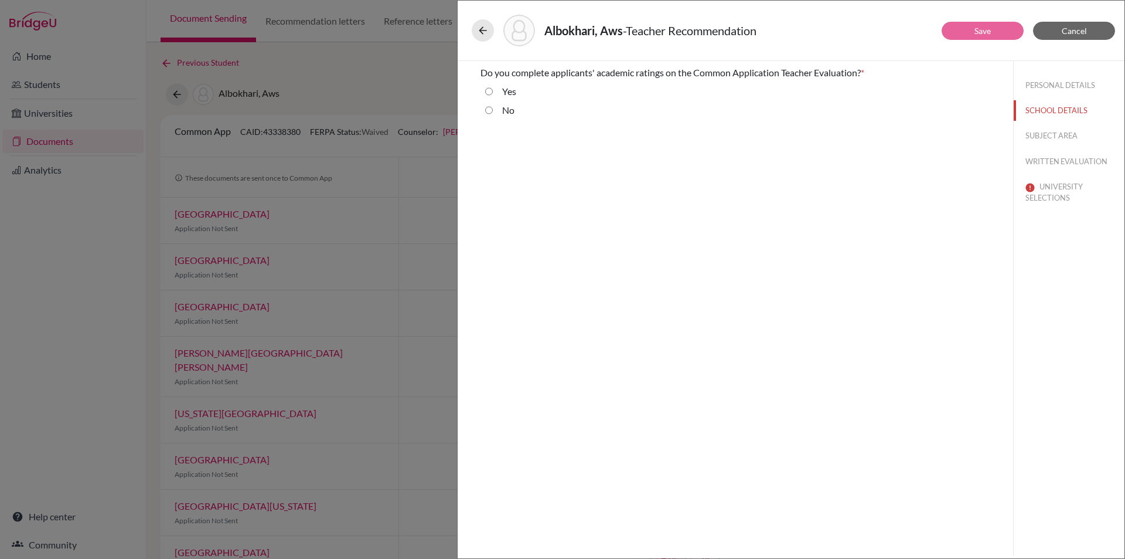
click at [489, 113] on input "No" at bounding box center [489, 110] width 8 height 14
radio input "true"
drag, startPoint x: 1054, startPoint y: 136, endPoint x: 1023, endPoint y: 140, distance: 31.3
click at [1053, 136] on button "SUBJECT AREA" at bounding box center [1069, 135] width 111 height 21
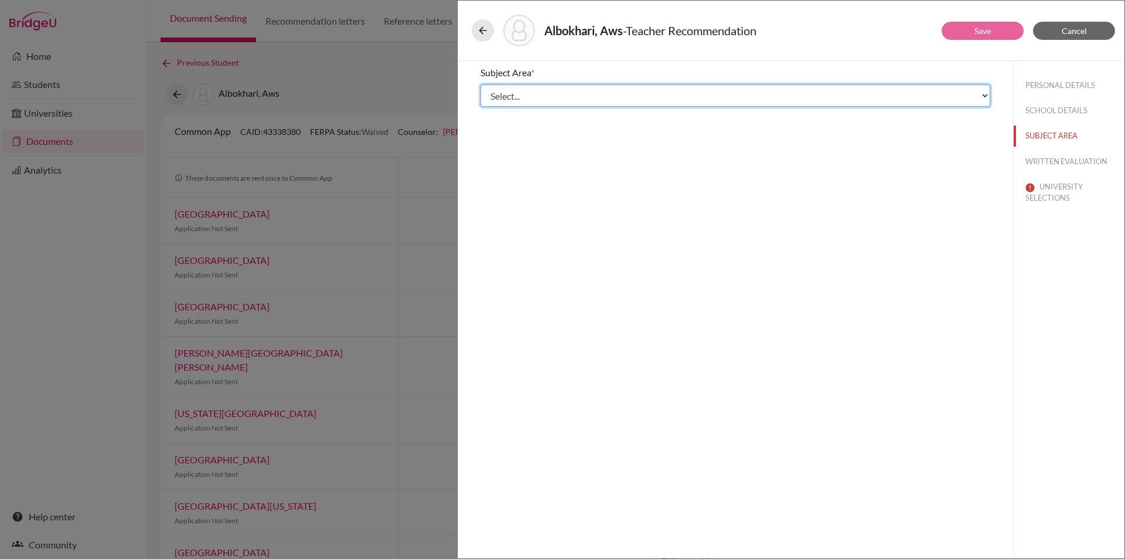
drag, startPoint x: 557, startPoint y: 99, endPoint x: 556, endPoint y: 106, distance: 6.7
click at [557, 99] on select "Select... Math English Science World Language Social Studies Other Computer Sci…" at bounding box center [736, 95] width 510 height 22
select select "5"
click at [481, 84] on select "Select... Math English Science World Language Social Studies Other Computer Sci…" at bounding box center [736, 95] width 510 height 22
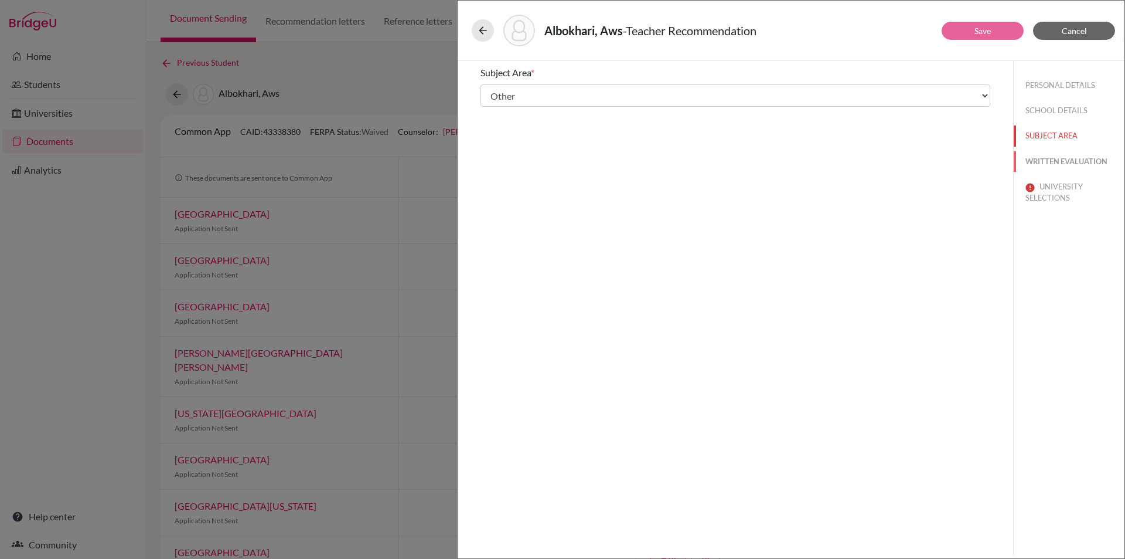
click at [1059, 162] on button "WRITTEN EVALUATION" at bounding box center [1069, 161] width 111 height 21
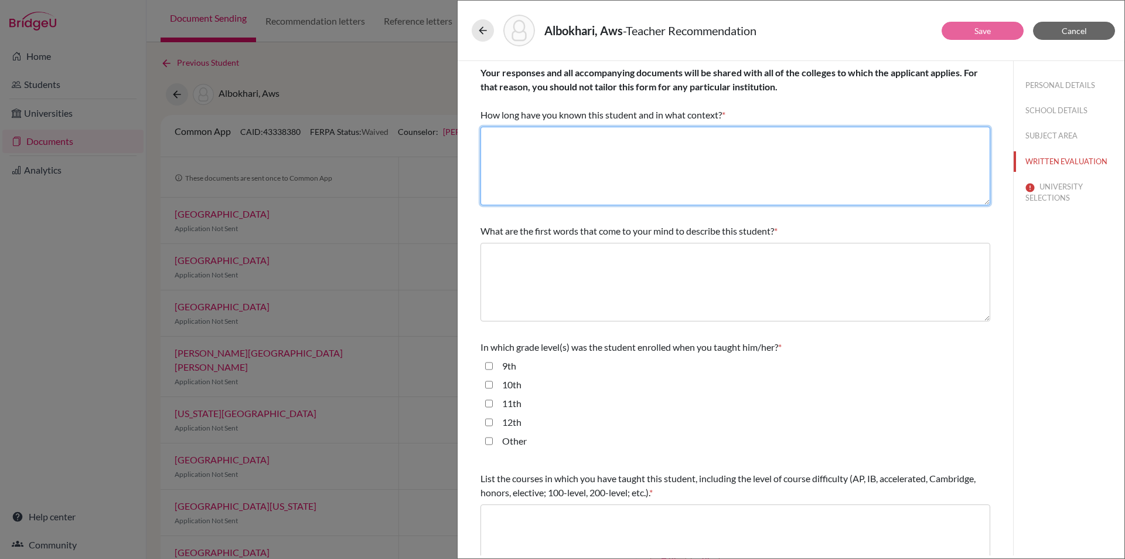
click at [516, 135] on textarea at bounding box center [736, 166] width 510 height 79
type textarea "I have known Aws for a year as his Business Management teacher."
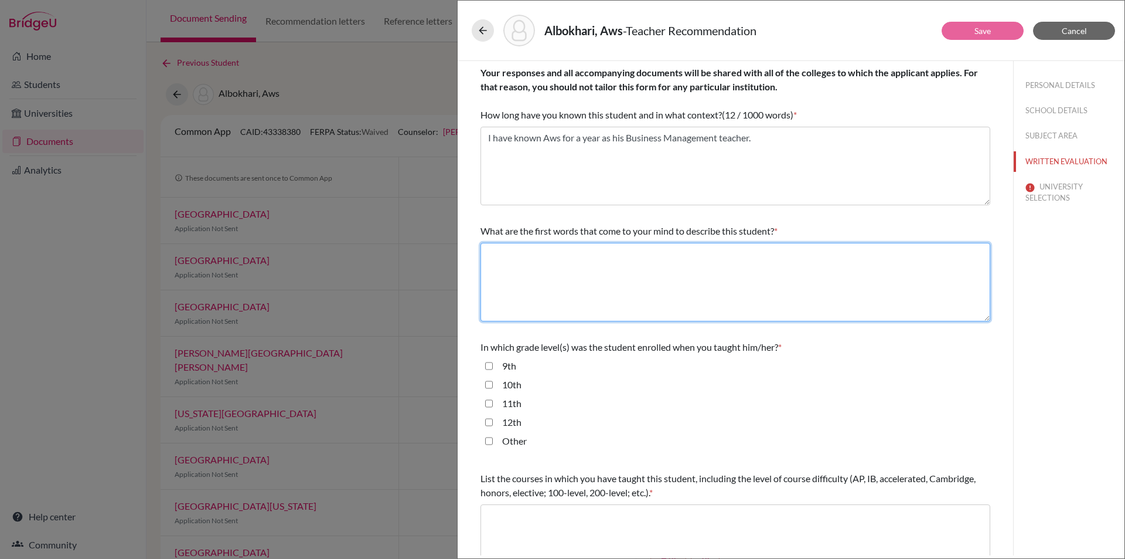
click at [654, 262] on textarea at bounding box center [736, 282] width 510 height 79
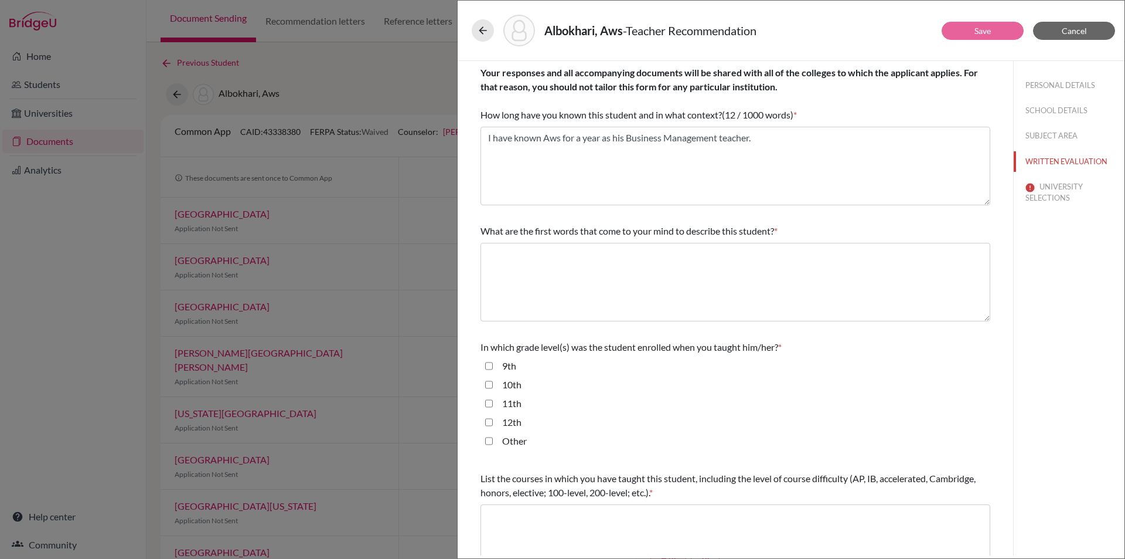
click at [489, 423] on input "12th" at bounding box center [489, 422] width 8 height 14
checkbox input "true"
click at [488, 403] on input "11th" at bounding box center [489, 403] width 8 height 14
checkbox input "true"
click at [498, 512] on textarea at bounding box center [736, 543] width 510 height 79
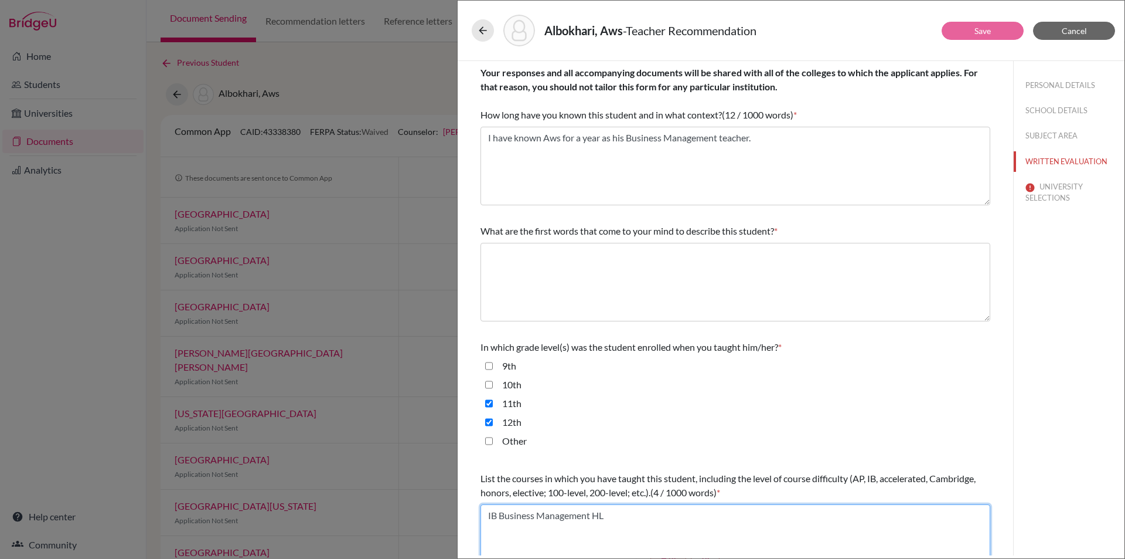
type textarea "IB Business Management HL"
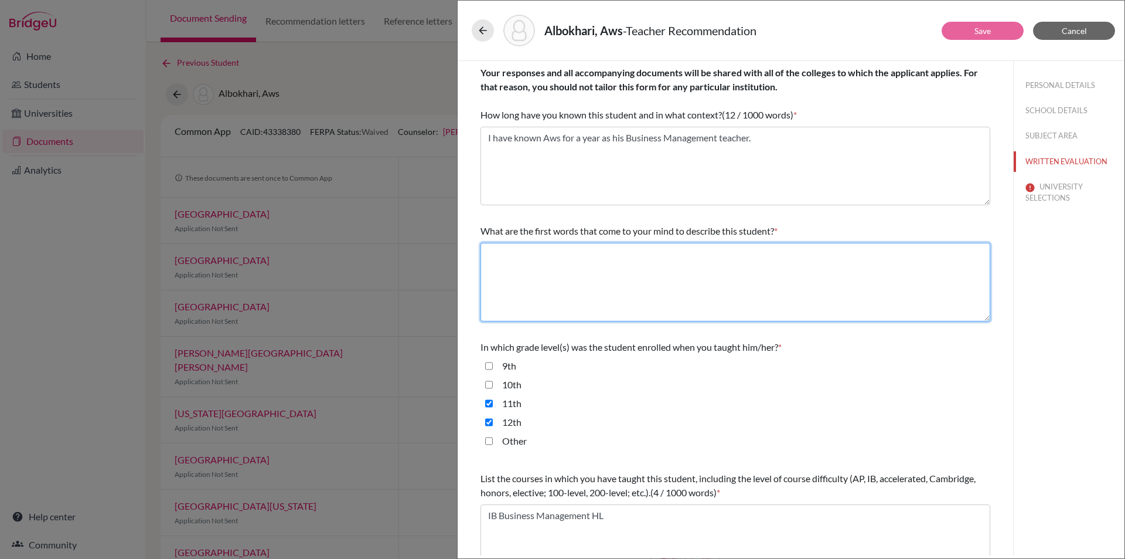
click at [580, 263] on textarea at bounding box center [736, 282] width 510 height 79
